Goal: Task Accomplishment & Management: Manage account settings

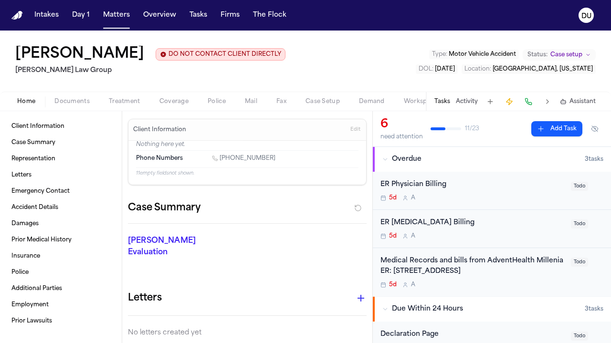
scroll to position [85, 0]
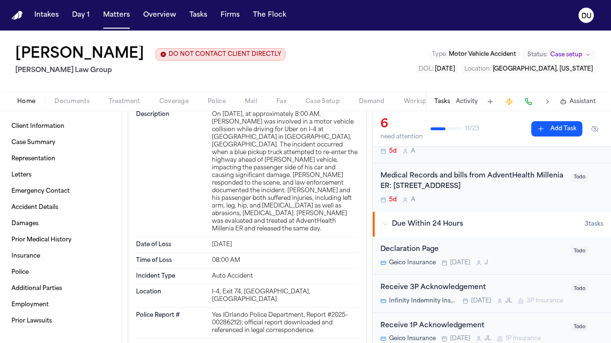
click at [450, 189] on div "Medical Records and bills from AdventHealth Millenia ER: [STREET_ADDRESS]" at bounding box center [473, 182] width 185 height 22
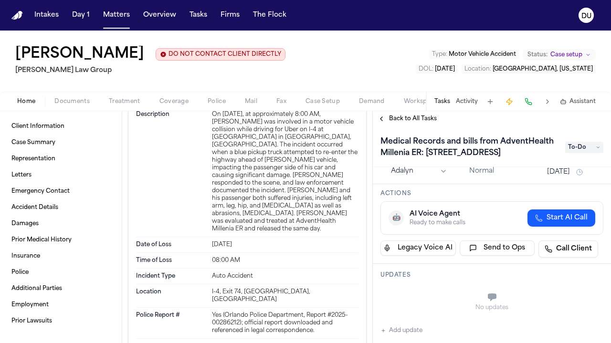
scroll to position [101, 0]
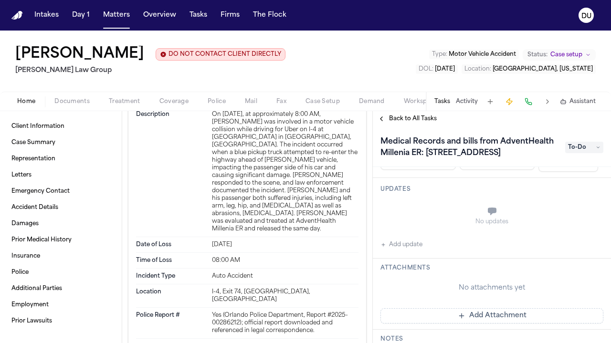
click at [402, 251] on button "Add update" at bounding box center [402, 244] width 42 height 11
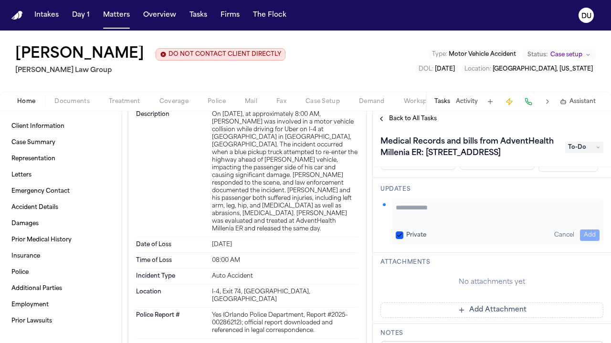
click at [436, 221] on textarea "Add your update" at bounding box center [498, 212] width 204 height 19
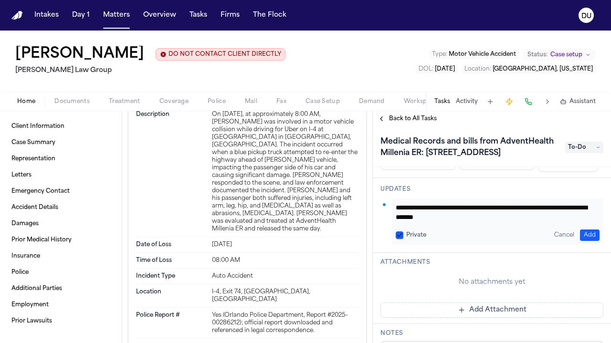
type textarea "**********"
click at [580, 241] on button "Add" at bounding box center [590, 235] width 20 height 11
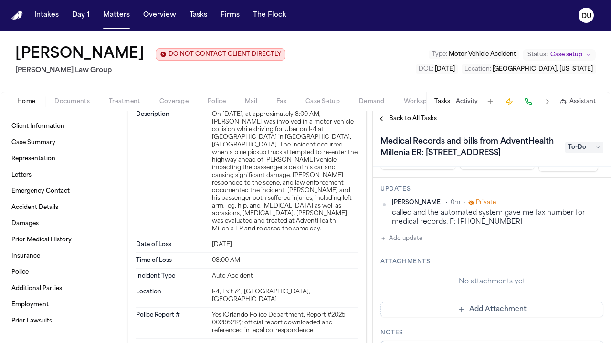
click at [390, 245] on button "Add update" at bounding box center [402, 238] width 42 height 11
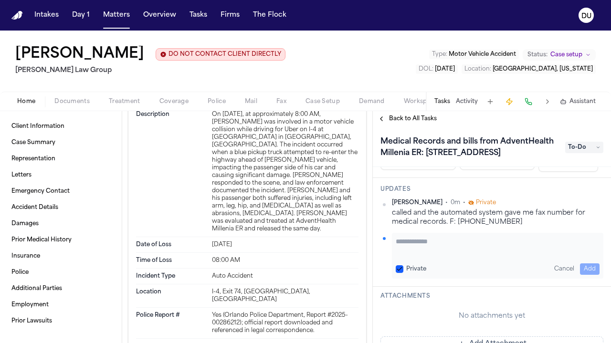
click at [429, 256] on textarea "Add your update" at bounding box center [498, 246] width 204 height 19
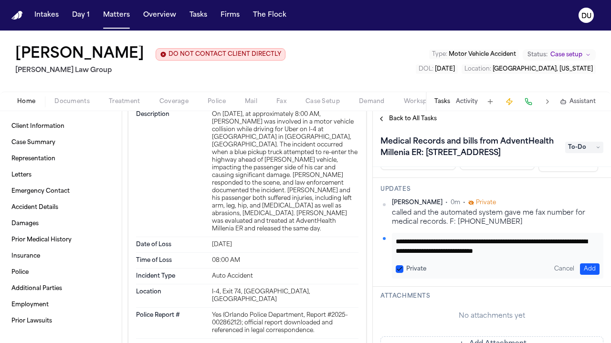
type textarea "**********"
click at [584, 275] on button "Add" at bounding box center [590, 269] width 20 height 11
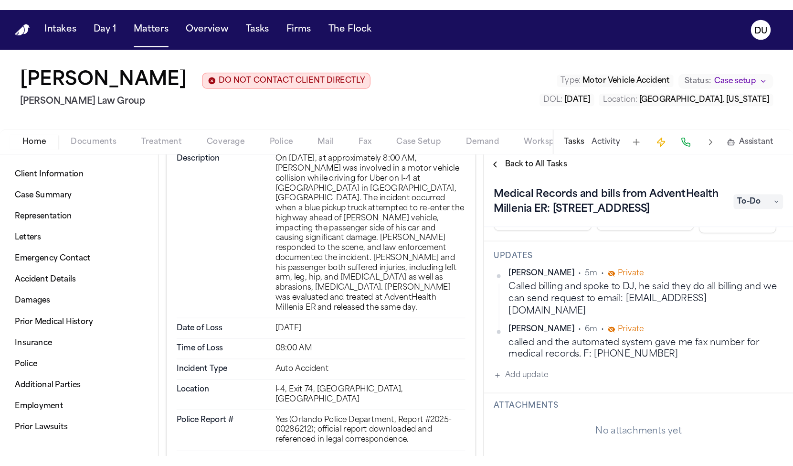
scroll to position [103, 0]
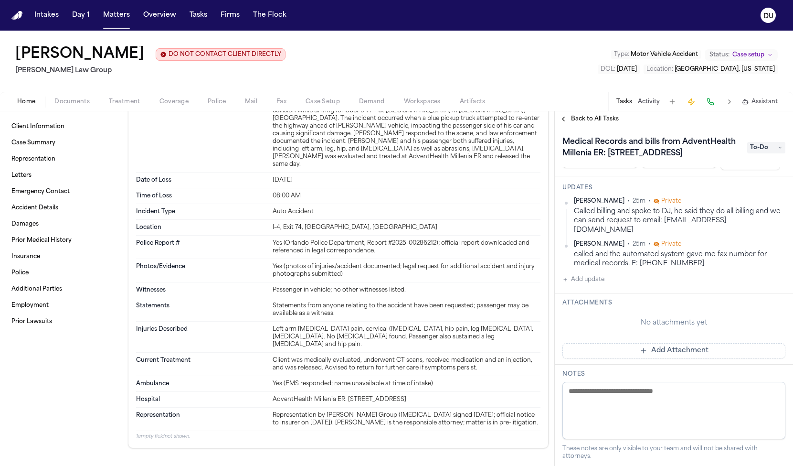
click at [17, 16] on img "Home" at bounding box center [16, 15] width 11 height 9
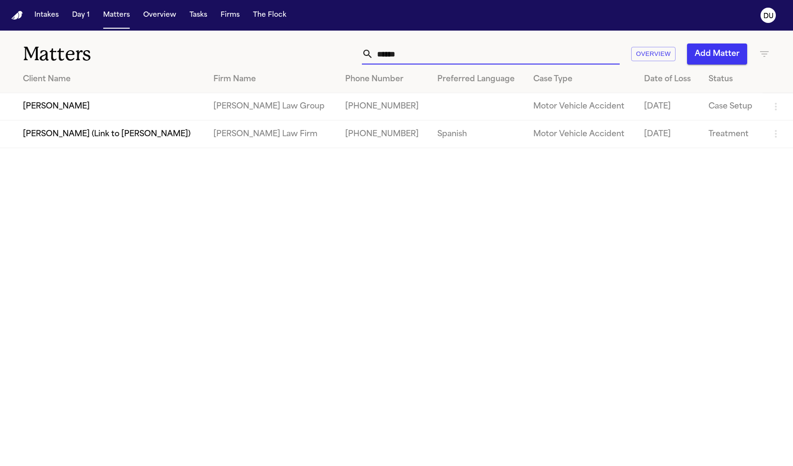
drag, startPoint x: 413, startPoint y: 55, endPoint x: 349, endPoint y: 57, distance: 64.0
click at [349, 57] on div "***** Overview Add Matter" at bounding box center [503, 53] width 535 height 21
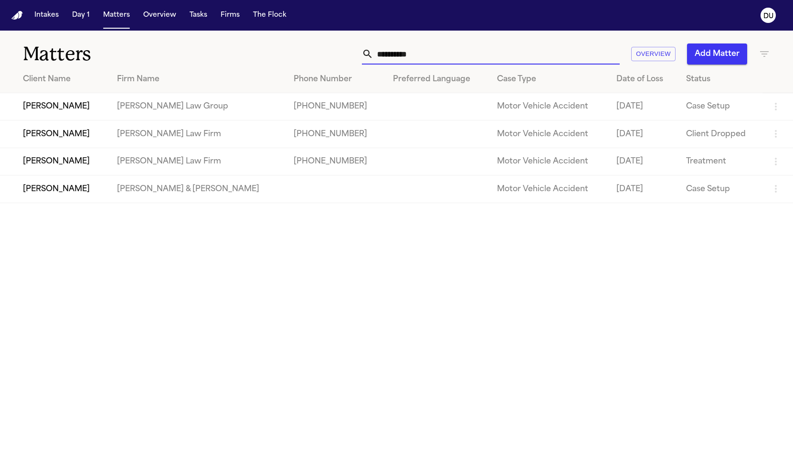
type input "**********"
click at [109, 117] on td "[PERSON_NAME]" at bounding box center [54, 106] width 109 height 27
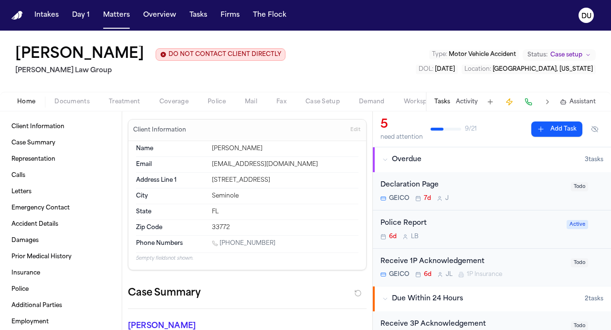
click at [18, 14] on img "Home" at bounding box center [16, 15] width 11 height 9
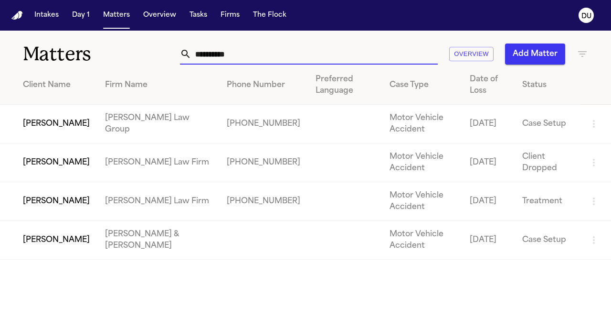
drag, startPoint x: 254, startPoint y: 54, endPoint x: 190, endPoint y: 53, distance: 63.5
click at [190, 53] on div "**********" at bounding box center [309, 53] width 258 height 21
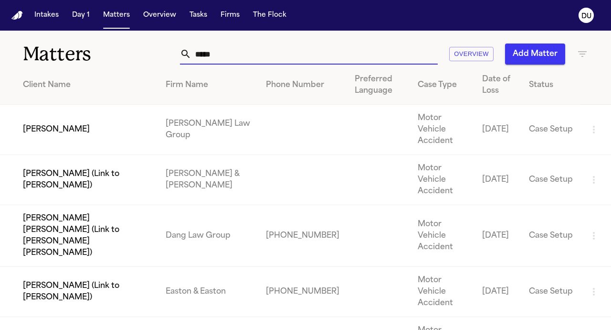
type input "******"
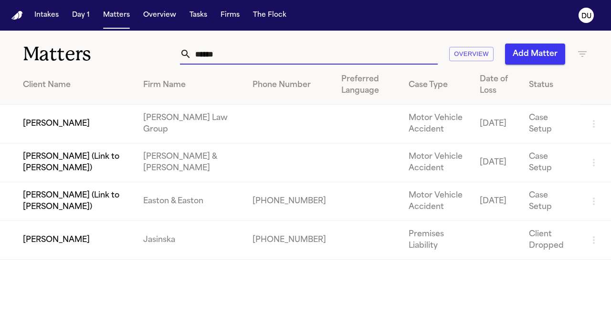
drag, startPoint x: 237, startPoint y: 64, endPoint x: 134, endPoint y: 126, distance: 120.3
click at [134, 126] on td "[PERSON_NAME]" at bounding box center [68, 124] width 136 height 39
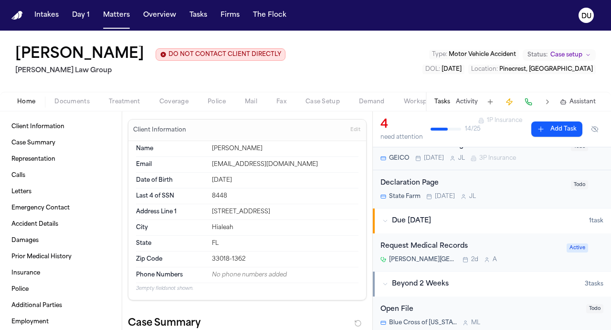
scroll to position [143, 0]
click at [428, 244] on div "Request Medical Records" at bounding box center [471, 244] width 181 height 11
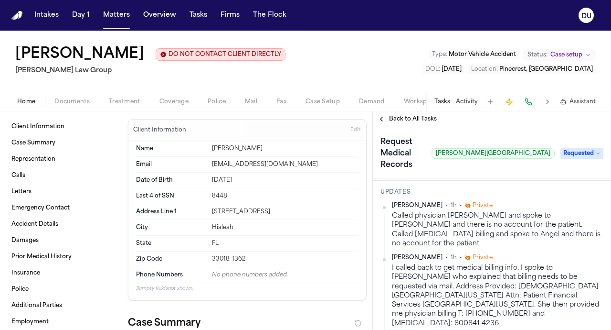
scroll to position [240, 0]
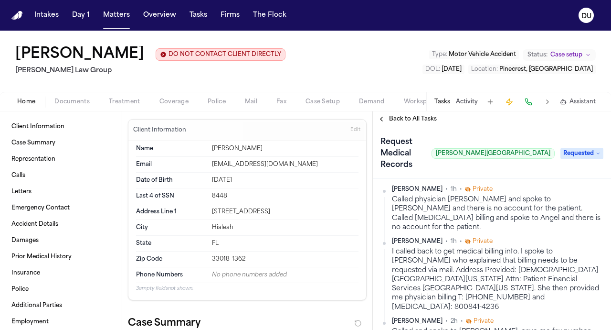
click at [415, 327] on div "Called and spoke to [PERSON_NAME], gave me fax number [PHONE_NUMBER]" at bounding box center [498, 336] width 212 height 19
drag, startPoint x: 407, startPoint y: 311, endPoint x: 390, endPoint y: 304, distance: 18.9
click at [390, 317] on div "[PERSON_NAME] • 2h • Private Called and spoke to [PERSON_NAME], gave me fax num…" at bounding box center [492, 331] width 223 height 28
copy div "Called and spoke to [PERSON_NAME], gave me fax number [PHONE_NUMBER]"
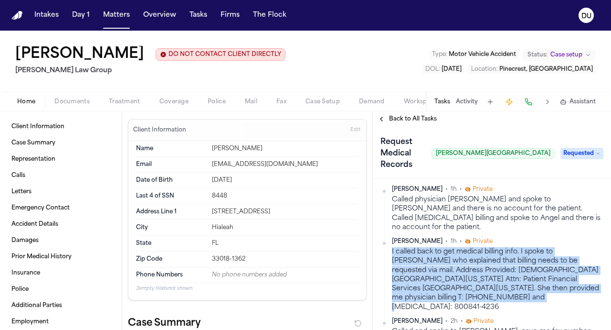
drag, startPoint x: 437, startPoint y: 278, endPoint x: 388, endPoint y: 233, distance: 66.6
click at [388, 237] on div "[PERSON_NAME] • 1h • Private I called back to get medical billing info. I spoke…" at bounding box center [492, 274] width 223 height 74
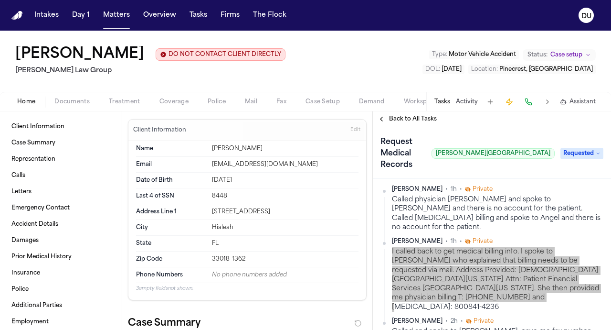
copy div "I called back to get medical billing info. I spoke to [PERSON_NAME] who explain…"
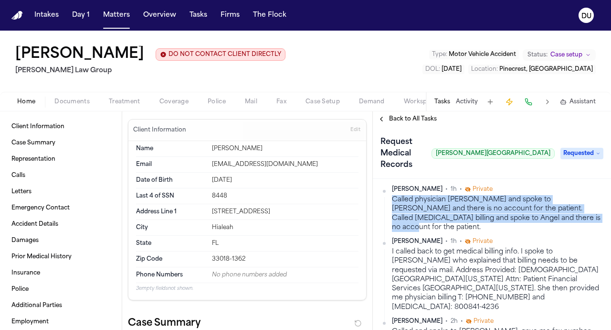
drag, startPoint x: 541, startPoint y: 209, endPoint x: 393, endPoint y: 191, distance: 148.8
click at [393, 195] on div "Called physician [PERSON_NAME] and spoke to [PERSON_NAME] and there is no accou…" at bounding box center [498, 213] width 212 height 37
copy div "Called physician [PERSON_NAME] and spoke to [PERSON_NAME] and there is no accou…"
click at [16, 18] on img "Home" at bounding box center [16, 15] width 11 height 9
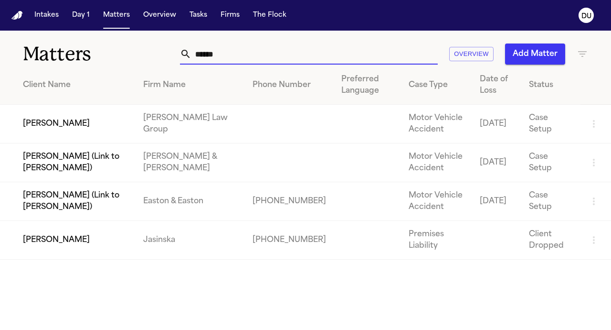
drag, startPoint x: 252, startPoint y: 56, endPoint x: 195, endPoint y: 57, distance: 56.9
click at [195, 57] on input "******" at bounding box center [315, 53] width 246 height 21
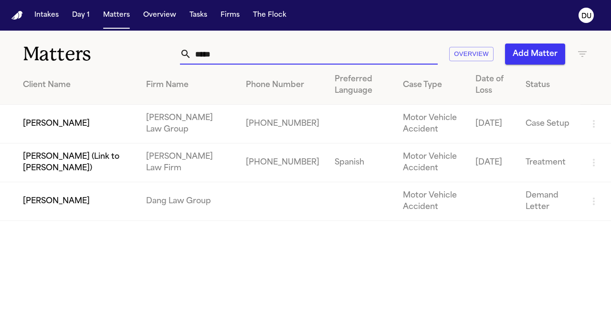
type input "*****"
drag, startPoint x: 201, startPoint y: 99, endPoint x: 61, endPoint y: 128, distance: 143.3
click at [61, 128] on td "[PERSON_NAME]" at bounding box center [69, 124] width 139 height 39
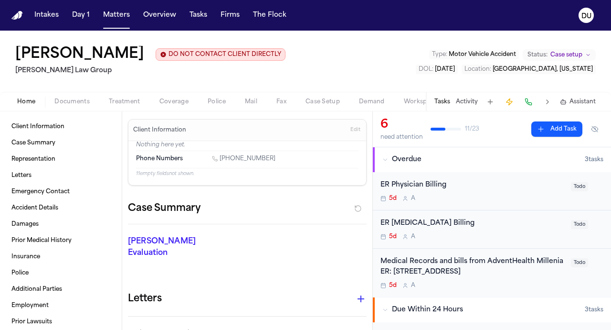
click at [460, 262] on div "Medical Records and bills from AdventHealth Millenia ER: [STREET_ADDRESS]" at bounding box center [473, 267] width 185 height 22
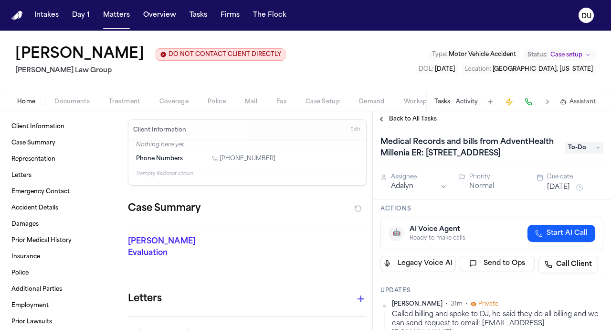
click at [585, 153] on span "To-Do" at bounding box center [585, 147] width 38 height 11
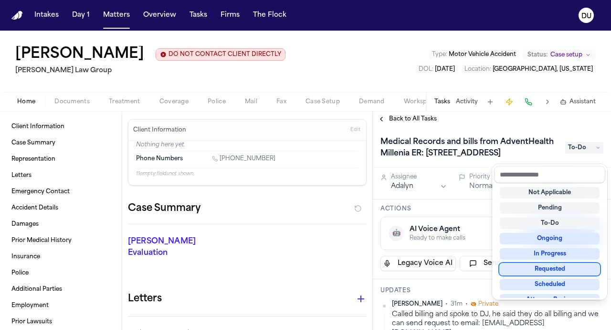
click at [553, 266] on div "Requested" at bounding box center [550, 268] width 100 height 11
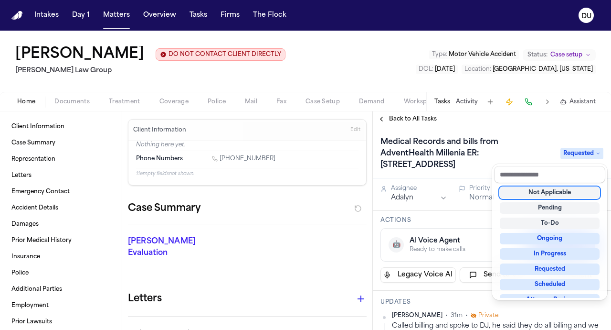
click at [483, 181] on div "Medical Records and bills from AdventHealth Millenia ER: [STREET_ADDRESS] Reque…" at bounding box center [492, 228] width 238 height 203
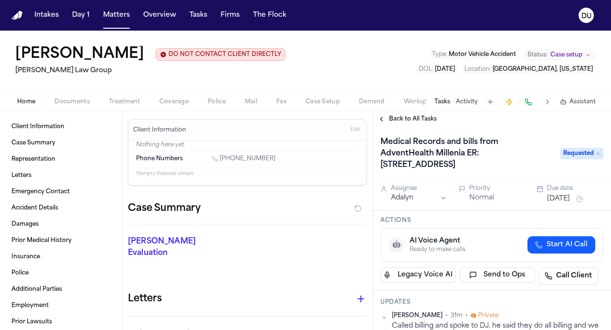
click at [567, 202] on button "[DATE]" at bounding box center [558, 199] width 23 height 10
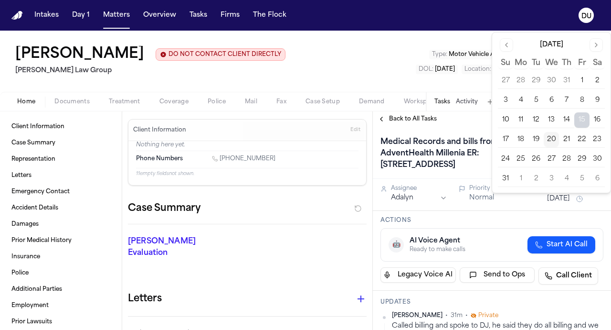
click at [536, 158] on button "26" at bounding box center [536, 158] width 15 height 15
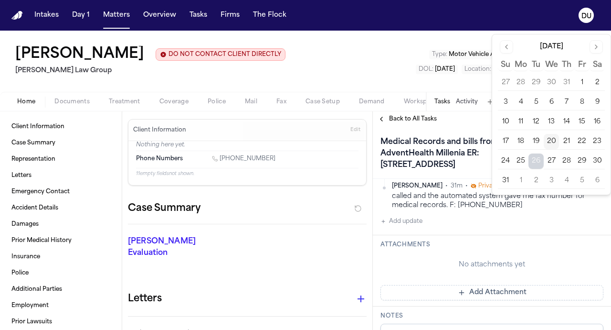
scroll to position [93, 0]
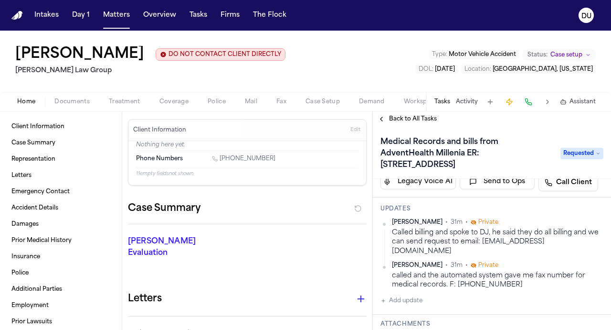
click at [447, 275] on div "called and the automated system gave me fax number for medical records. F: [PHO…" at bounding box center [498, 280] width 212 height 19
drag, startPoint x: 472, startPoint y: 269, endPoint x: 488, endPoint y: 272, distance: 15.9
click at [473, 271] on div "called and the automated system gave me fax number for medical records. F: [PHO…" at bounding box center [498, 280] width 212 height 19
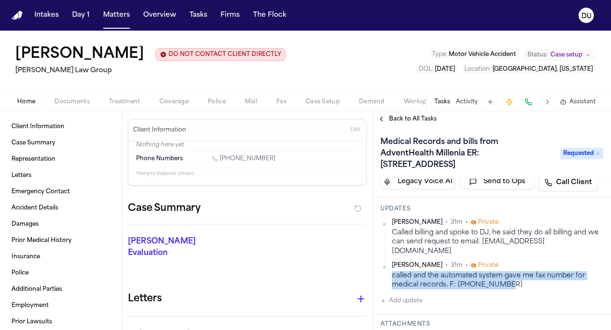
drag, startPoint x: 497, startPoint y: 276, endPoint x: 392, endPoint y: 265, distance: 105.2
click at [392, 271] on div "called and the automated system gave me fax number for medical records. F: [PHO…" at bounding box center [498, 280] width 212 height 19
copy div "called and the automated system gave me fax number for medical records. F: [PHO…"
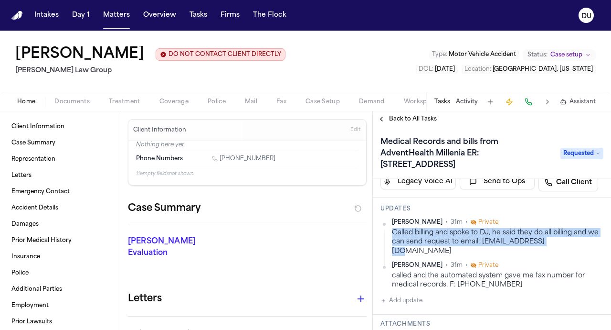
drag, startPoint x: 535, startPoint y: 246, endPoint x: 392, endPoint y: 236, distance: 143.2
click at [392, 236] on div "Called billing and spoke to DJ, he said they do all billing and we can send req…" at bounding box center [498, 242] width 212 height 28
copy div "Called billing and spoke to DJ, he said they do all billing and we can send req…"
